Goal: Navigation & Orientation: Find specific page/section

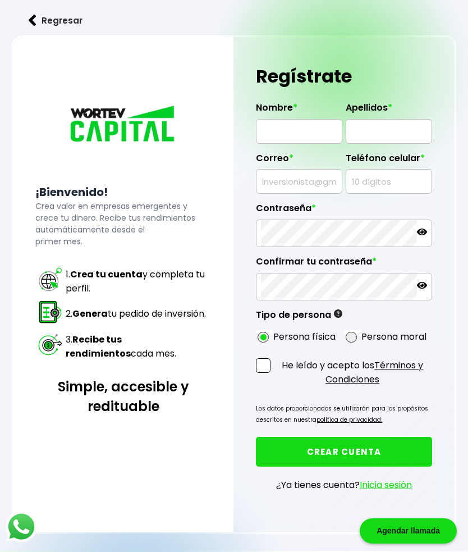
click at [161, 59] on div at bounding box center [123, 121] width 176 height 124
click at [38, 16] on button "Regresar" at bounding box center [56, 21] width 88 height 30
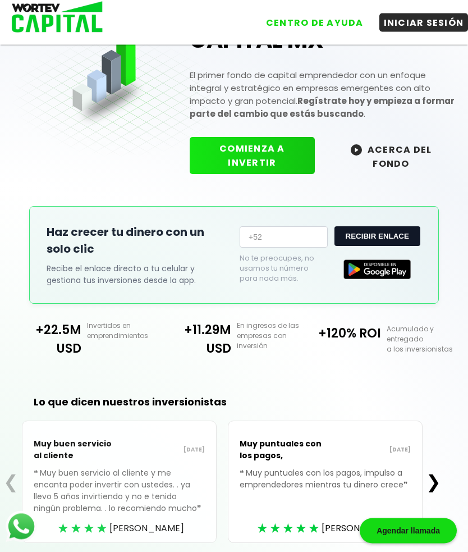
scroll to position [75, 0]
click at [389, 152] on button "ACERCA DEL FONDO" at bounding box center [391, 156] width 130 height 38
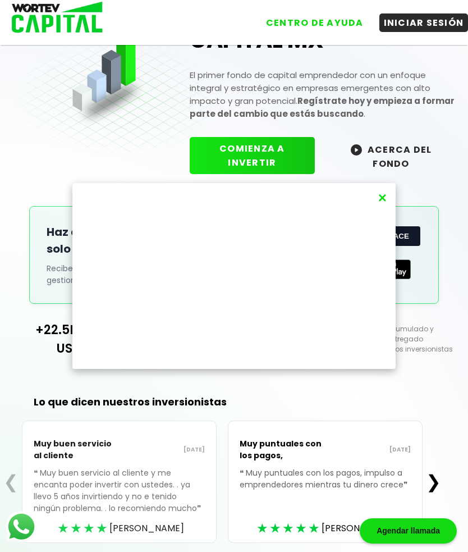
click at [383, 207] on button "×" at bounding box center [382, 198] width 15 height 19
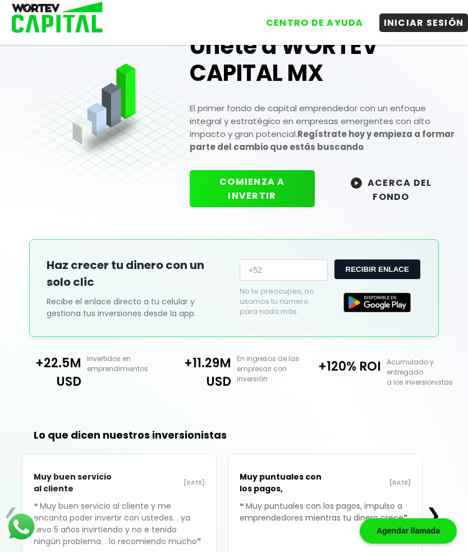
scroll to position [0, 0]
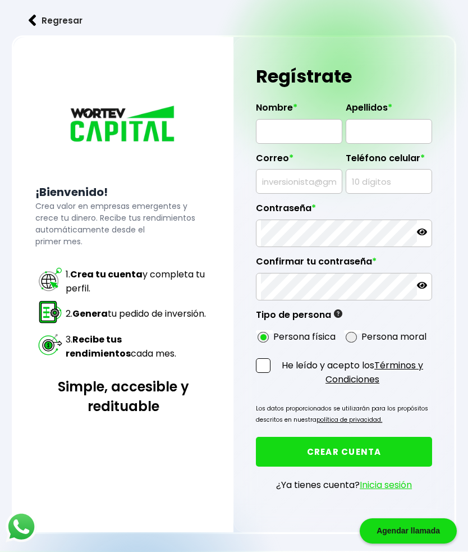
click at [31, 26] on img at bounding box center [33, 21] width 8 height 12
